Goal: Task Accomplishment & Management: Use online tool/utility

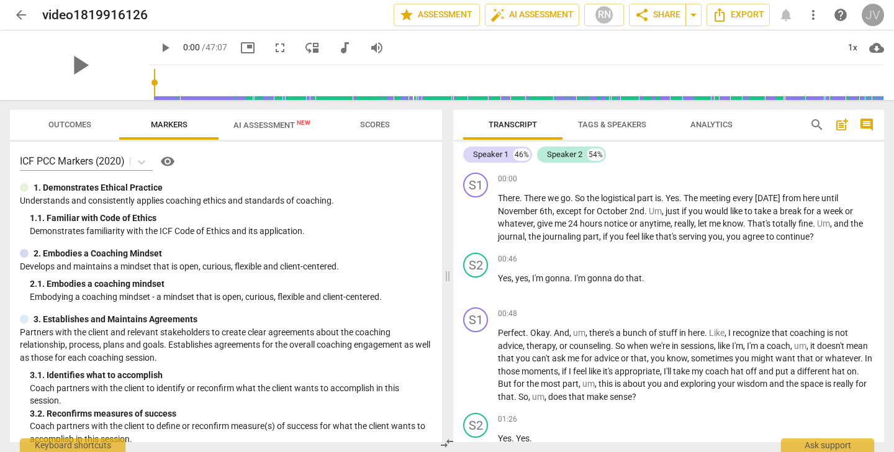
click at [878, 12] on div "JV" at bounding box center [872, 15] width 22 height 22
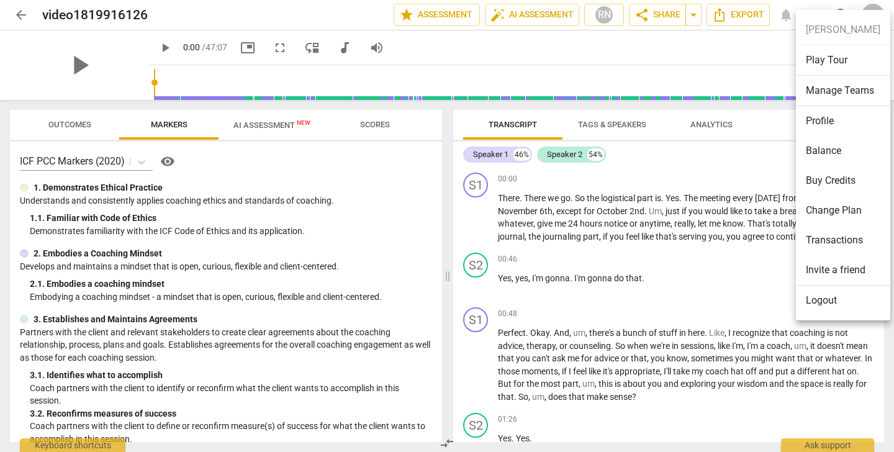
click at [697, 64] on div at bounding box center [447, 226] width 894 height 452
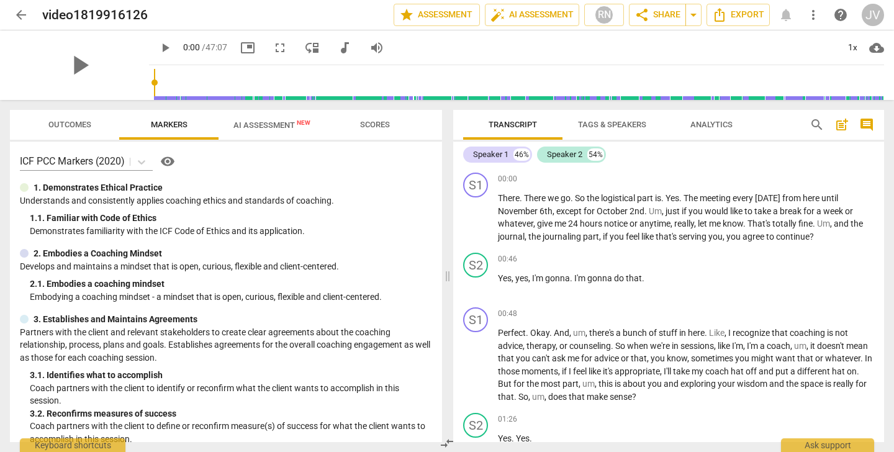
click at [19, 17] on span "arrow_back" at bounding box center [21, 14] width 15 height 15
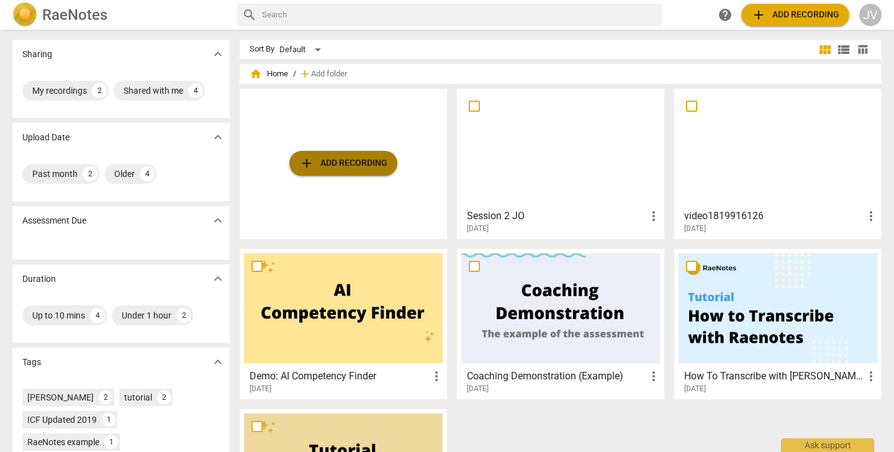
click at [326, 157] on span "add Add recording" at bounding box center [343, 163] width 88 height 15
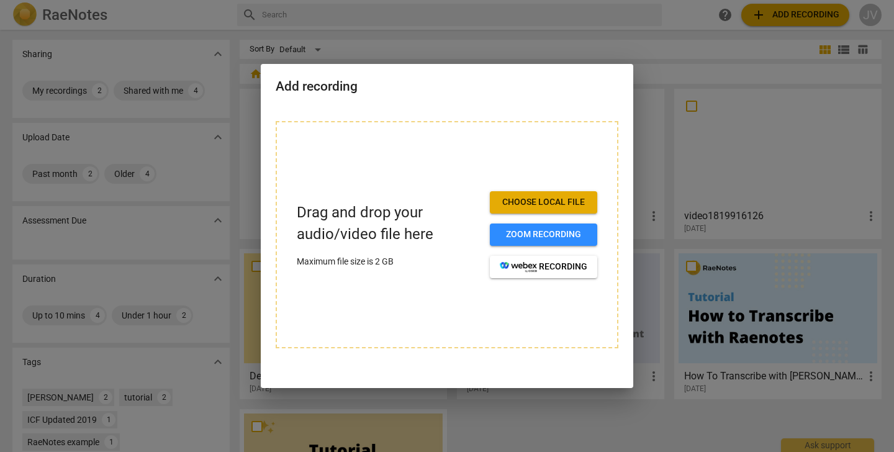
click at [585, 196] on span "Choose local file" at bounding box center [543, 202] width 87 height 12
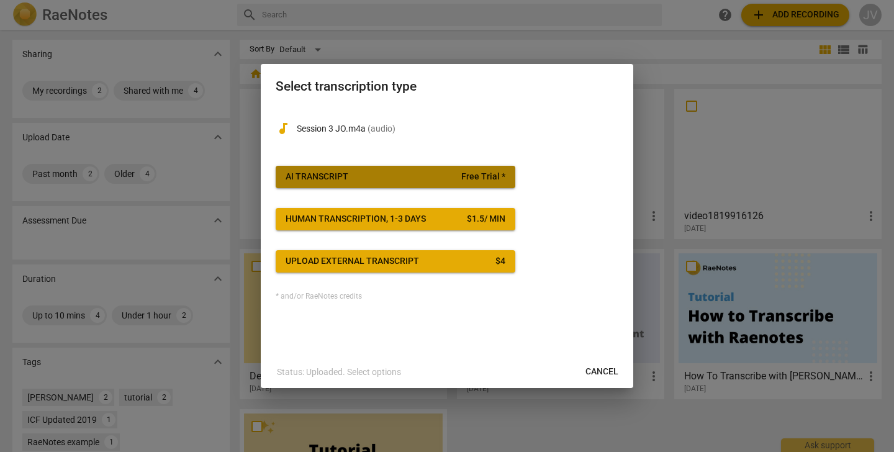
click at [455, 176] on span "AI Transcript Free Trial *" at bounding box center [395, 177] width 220 height 12
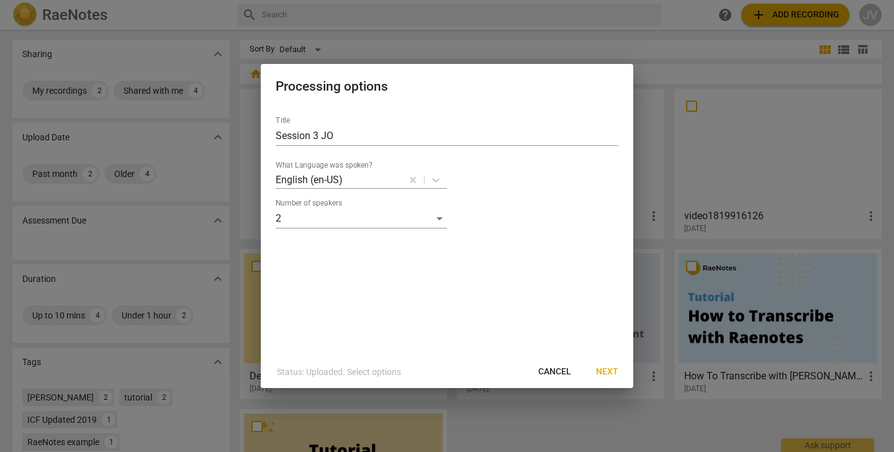
click at [611, 365] on button "Next" at bounding box center [607, 372] width 42 height 22
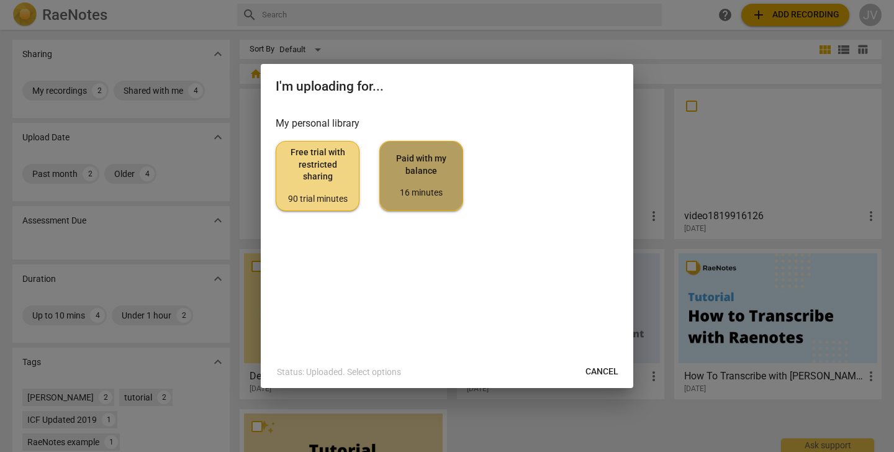
click at [435, 174] on span "Paid with my balance 16 minutes" at bounding box center [421, 176] width 63 height 47
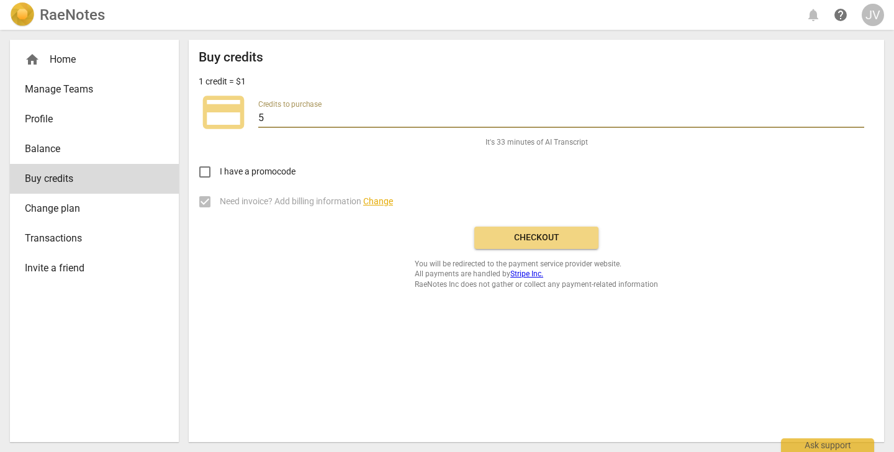
click at [276, 116] on input "5" at bounding box center [561, 119] width 606 height 18
type input "1"
click at [859, 121] on input "-1" at bounding box center [561, 119] width 606 height 18
click at [859, 122] on input "-2" at bounding box center [561, 119] width 606 height 18
click at [859, 123] on input "-3" at bounding box center [561, 119] width 606 height 18
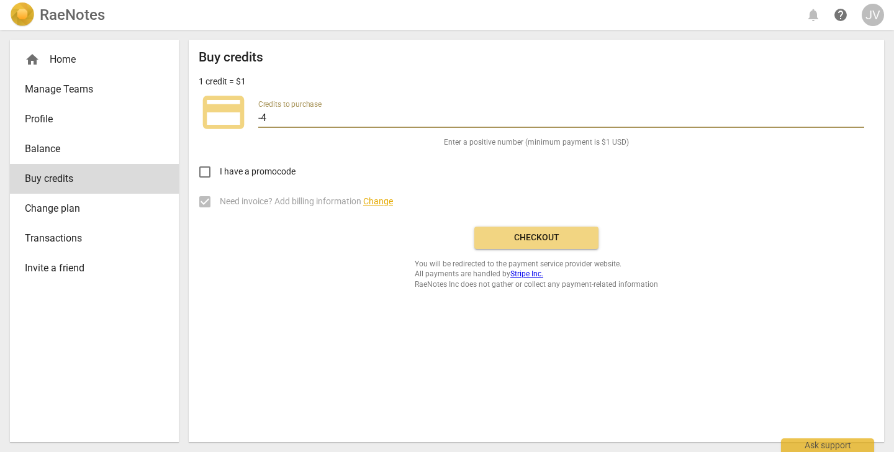
click at [859, 123] on input "-4" at bounding box center [561, 119] width 606 height 18
click at [858, 114] on input "-3" at bounding box center [561, 119] width 606 height 18
click at [858, 114] on input "-2" at bounding box center [561, 119] width 606 height 18
click at [858, 114] on input "-1" at bounding box center [561, 119] width 606 height 18
click at [858, 114] on input "0" at bounding box center [561, 119] width 606 height 18
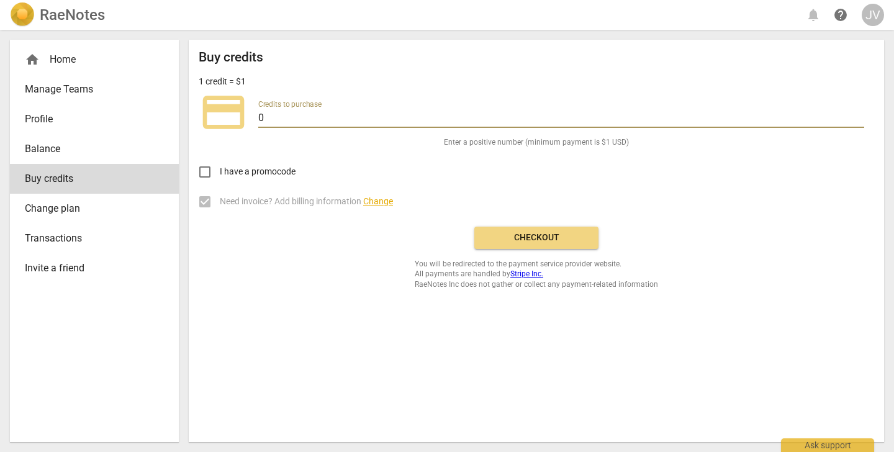
type input "1"
click at [858, 114] on input "1" at bounding box center [561, 119] width 606 height 18
type input "100"
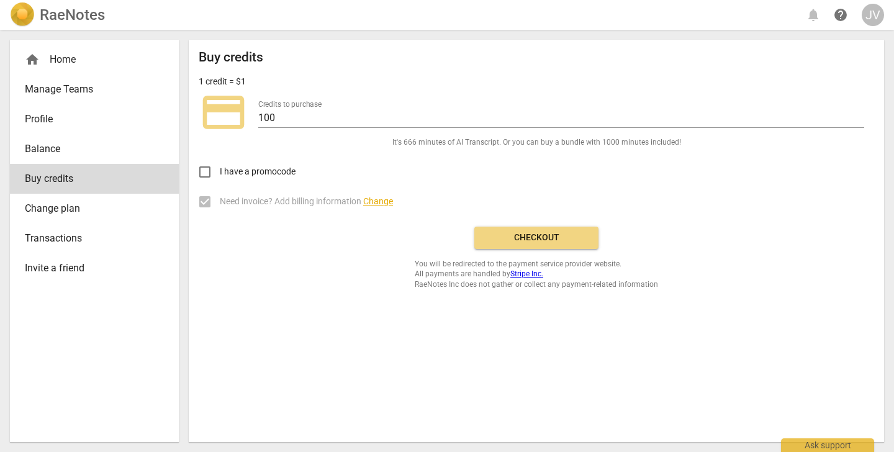
click at [650, 143] on span "It's 666 minutes of AI Transcript . Or you can buy a bundle with 1000 minutes i…" at bounding box center [536, 142] width 289 height 11
click at [540, 240] on span "Checkout" at bounding box center [536, 237] width 104 height 12
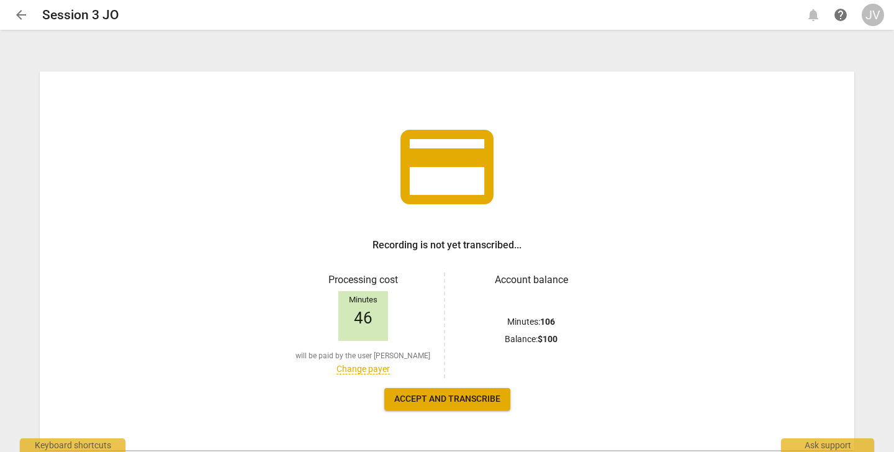
click at [465, 393] on span "Accept and transcribe" at bounding box center [447, 399] width 106 height 12
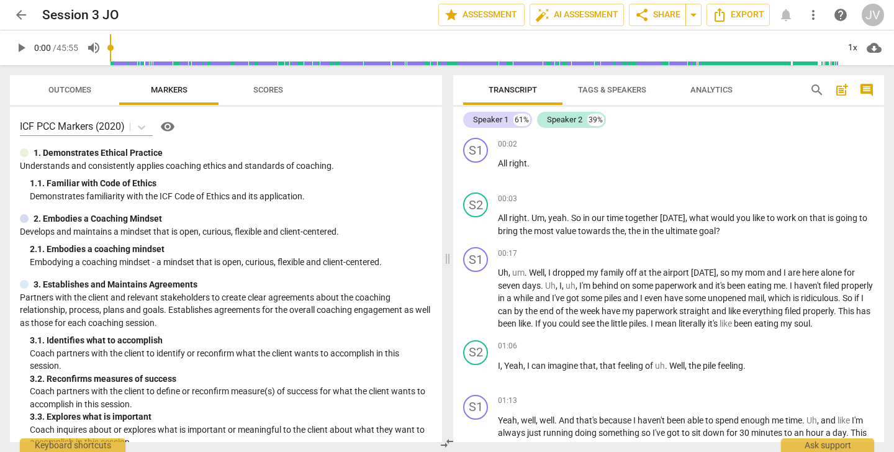
click at [277, 91] on span "Scores" at bounding box center [268, 89] width 30 height 9
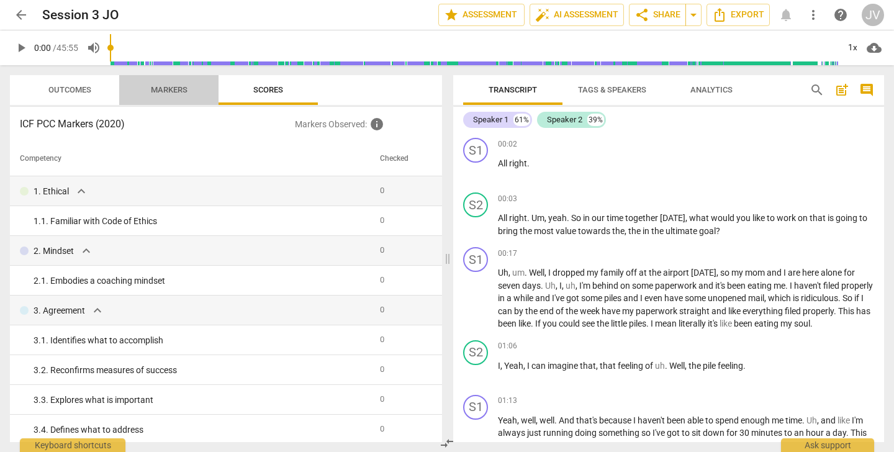
click at [173, 86] on span "Markers" at bounding box center [169, 89] width 37 height 9
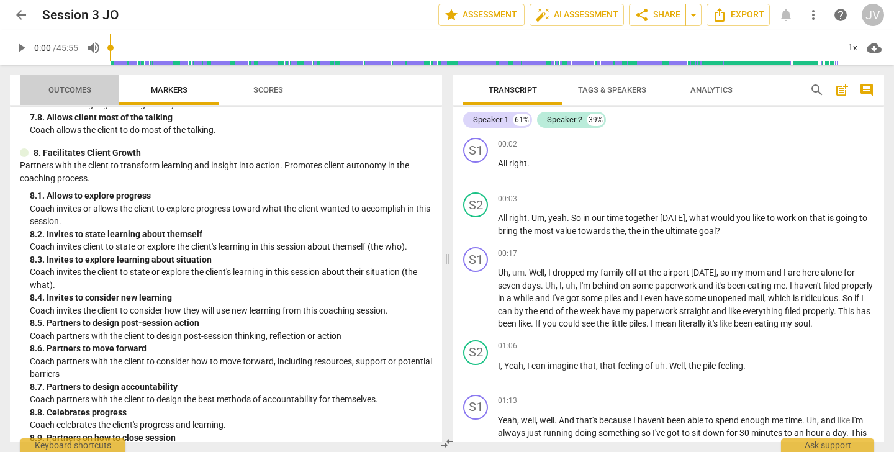
click at [65, 89] on span "Outcomes" at bounding box center [69, 89] width 43 height 9
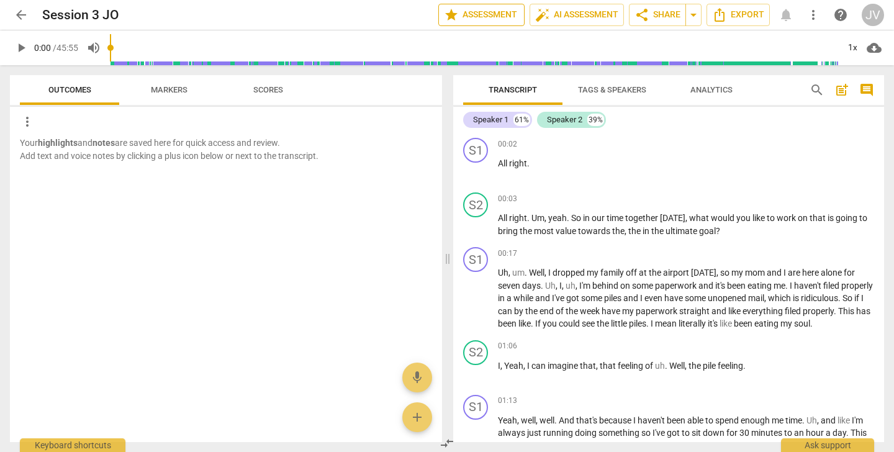
click at [489, 10] on span "star Assessment" at bounding box center [481, 14] width 75 height 15
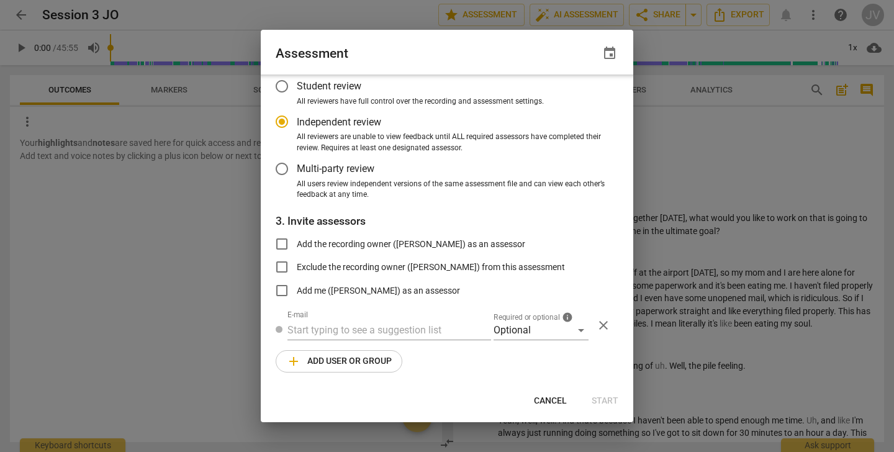
scroll to position [73, 0]
click at [555, 402] on span "Cancel" at bounding box center [550, 401] width 33 height 12
radio input "false"
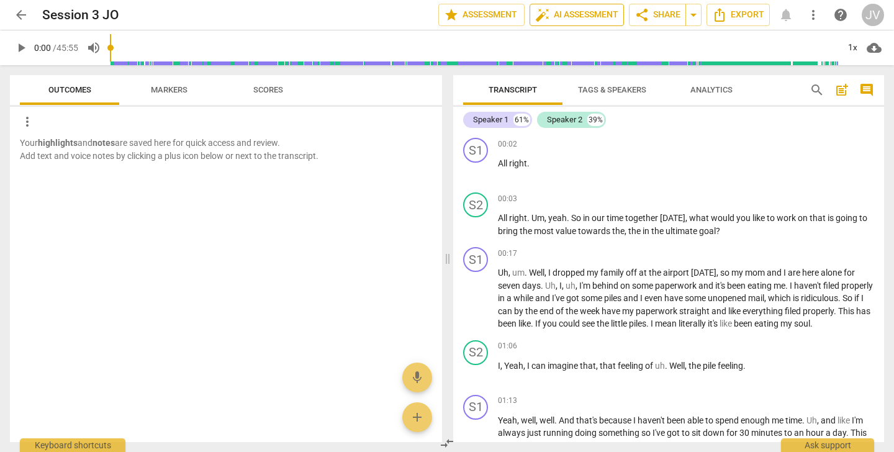
click at [571, 8] on span "auto_fix_high AI Assessment" at bounding box center [576, 14] width 83 height 15
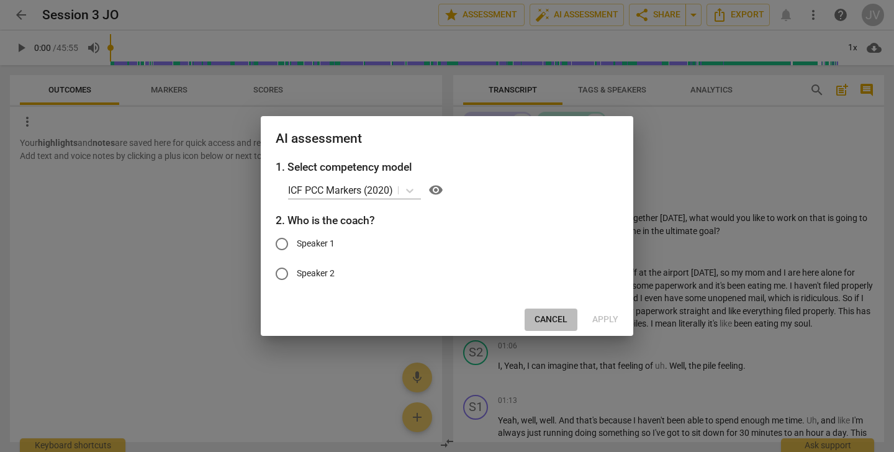
click at [548, 315] on span "Cancel" at bounding box center [550, 319] width 33 height 12
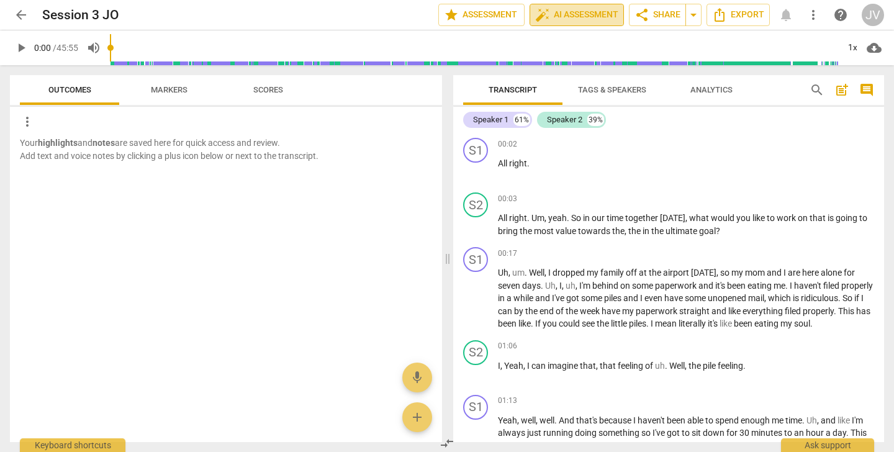
click at [591, 11] on span "auto_fix_high AI Assessment" at bounding box center [576, 14] width 83 height 15
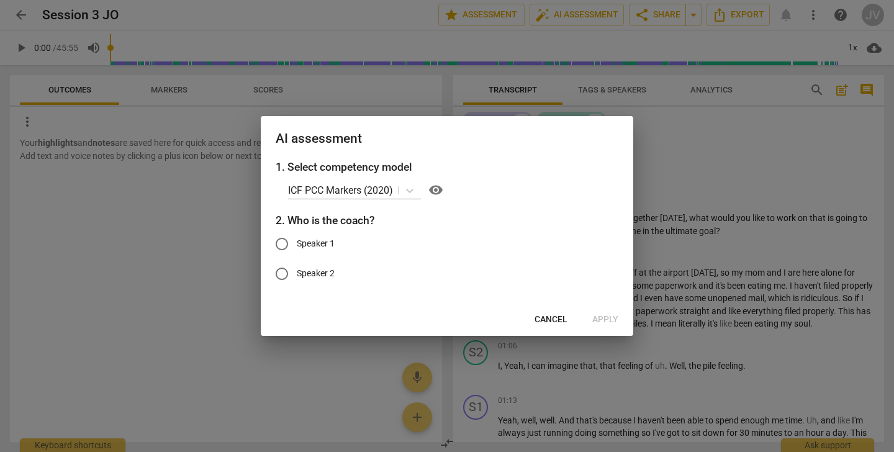
click at [284, 272] on input "Speaker 2" at bounding box center [282, 274] width 30 height 30
radio input "true"
click at [604, 319] on span "Apply" at bounding box center [605, 319] width 26 height 12
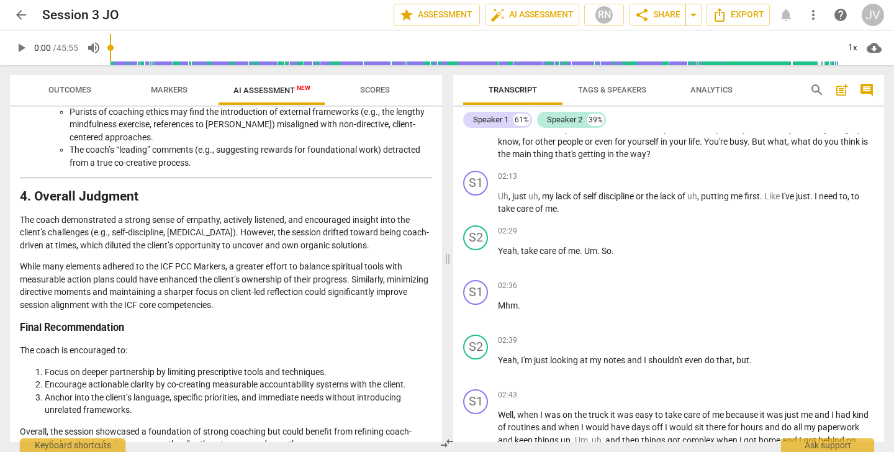
scroll to position [0, 0]
click at [370, 90] on span "Scores" at bounding box center [375, 89] width 30 height 9
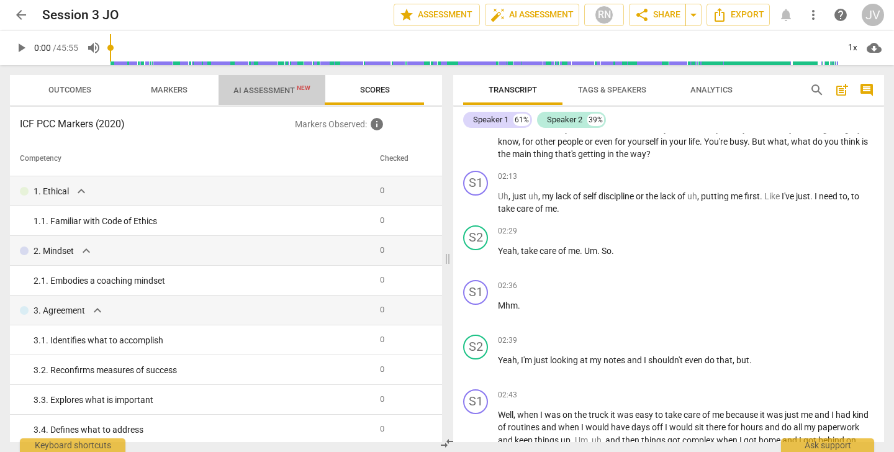
click at [264, 95] on span "AI Assessment New" at bounding box center [271, 90] width 77 height 9
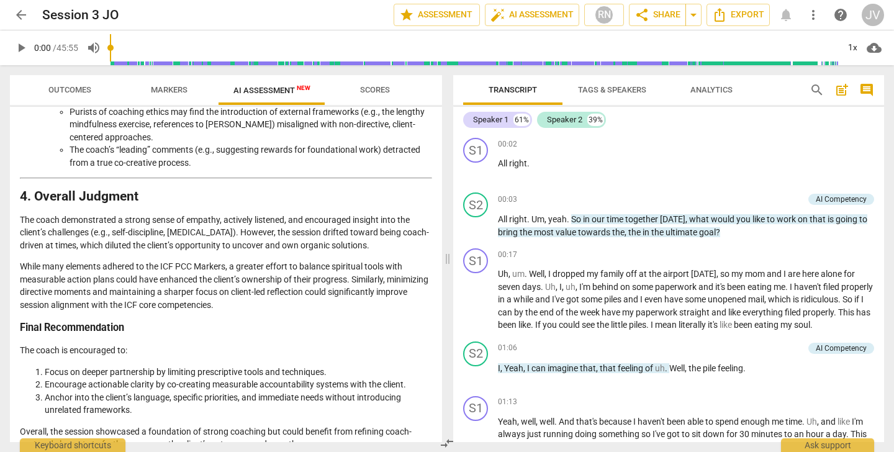
click at [21, 5] on button "arrow_back" at bounding box center [21, 15] width 22 height 22
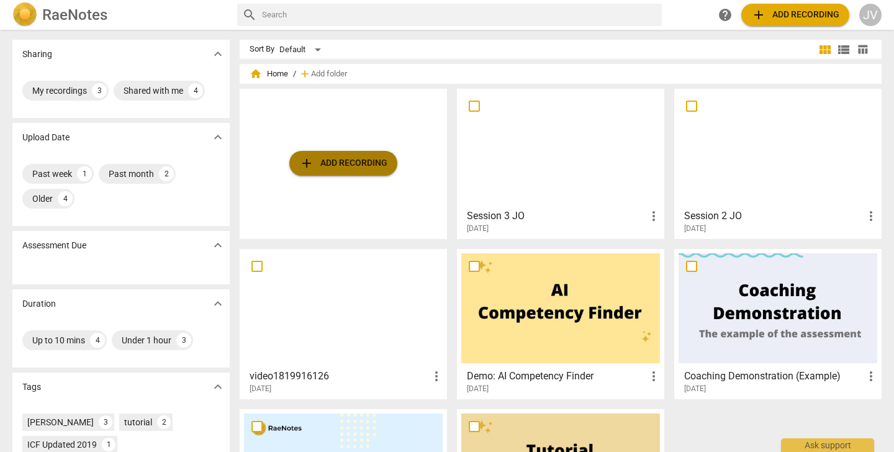
click at [365, 166] on span "add Add recording" at bounding box center [343, 163] width 88 height 15
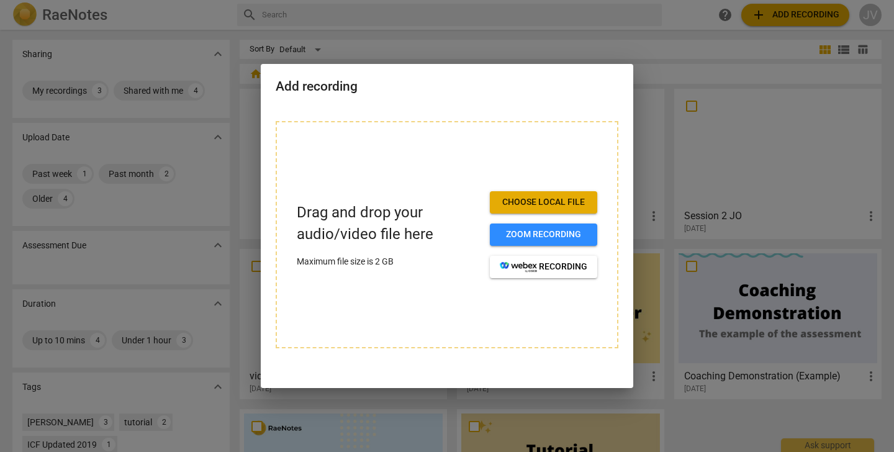
click at [547, 206] on span "Choose local file" at bounding box center [543, 202] width 87 height 12
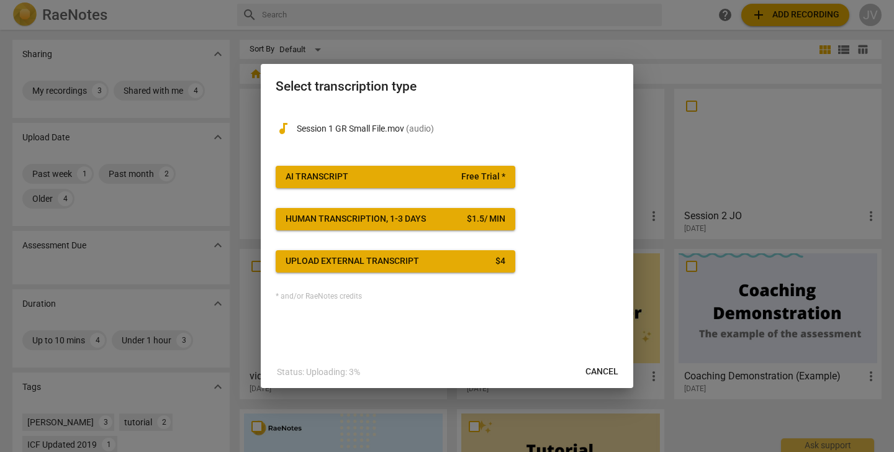
click at [438, 168] on button "AI Transcript Free Trial *" at bounding box center [396, 177] width 240 height 22
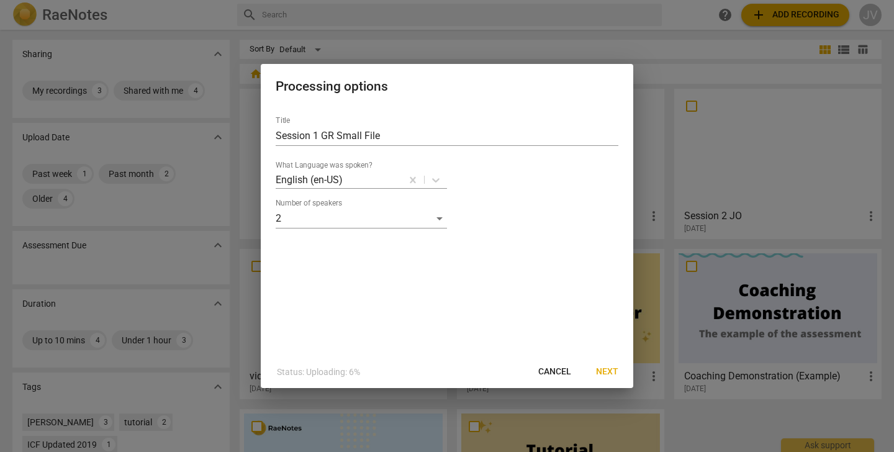
click at [609, 369] on span "Next" at bounding box center [607, 371] width 22 height 12
